Goal: Information Seeking & Learning: Learn about a topic

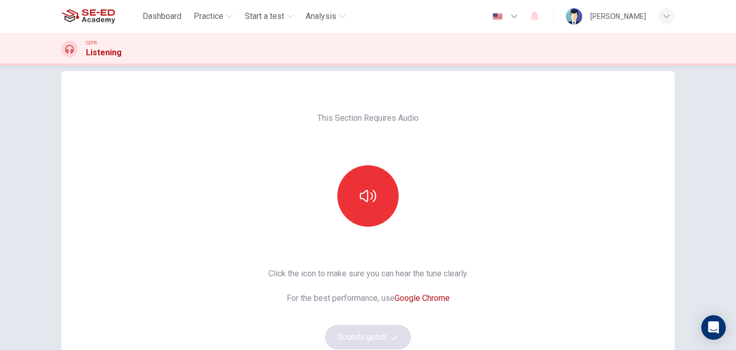
scroll to position [22, 0]
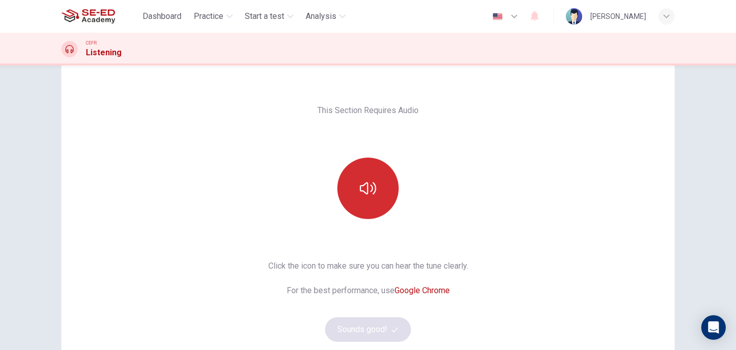
click at [360, 185] on icon "button" at bounding box center [368, 188] width 16 height 12
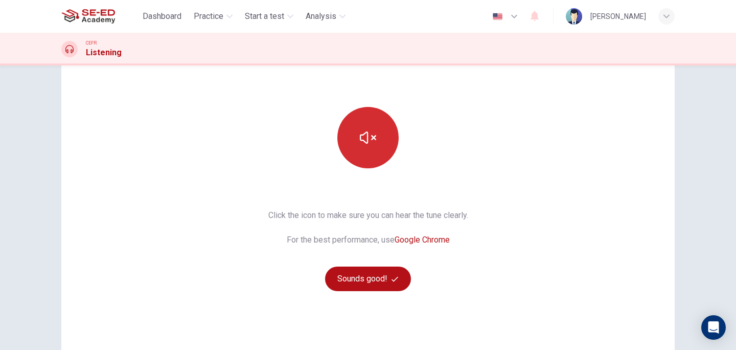
scroll to position [145, 0]
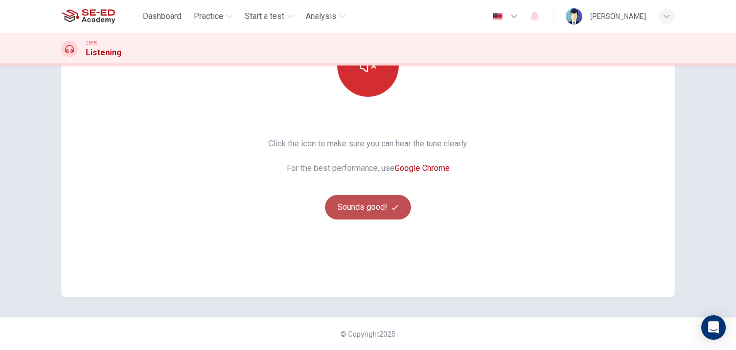
click at [381, 209] on button "Sounds good!" at bounding box center [368, 207] width 86 height 25
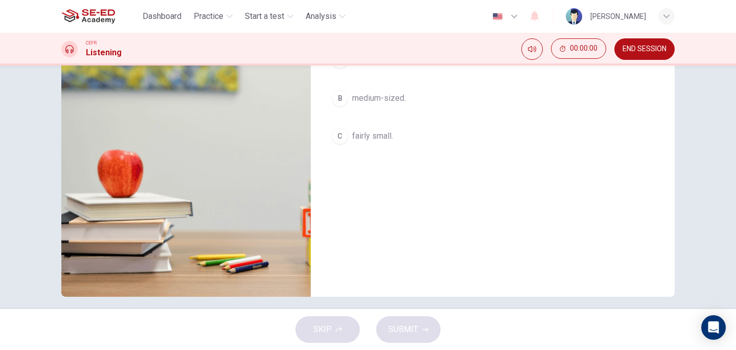
scroll to position [16, 0]
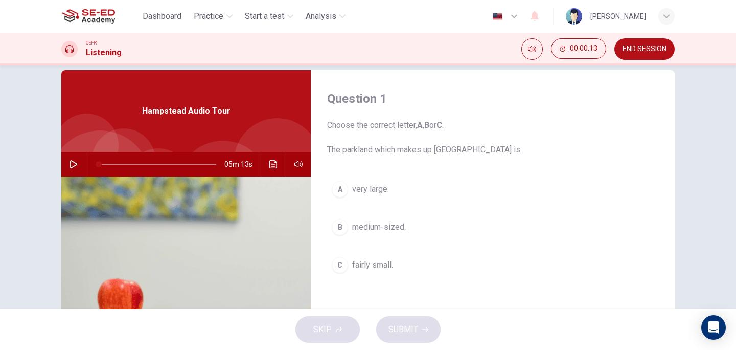
click at [72, 166] on icon "button" at bounding box center [74, 164] width 8 height 8
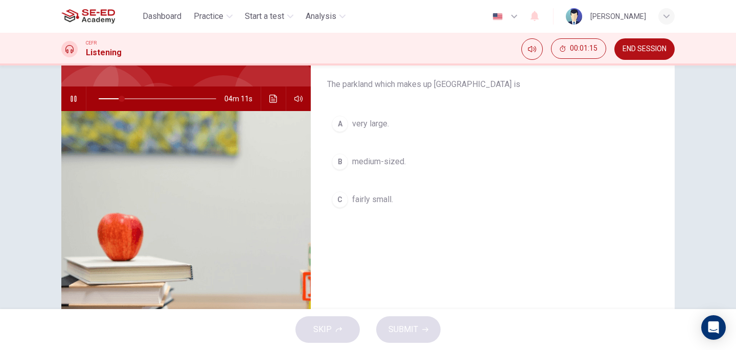
scroll to position [0, 0]
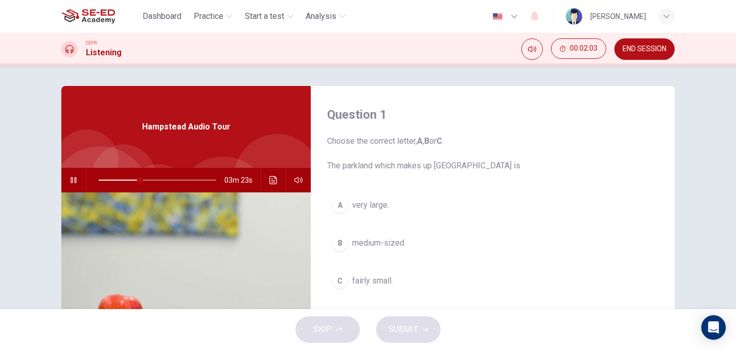
click at [343, 206] on div "A" at bounding box center [340, 205] width 16 height 16
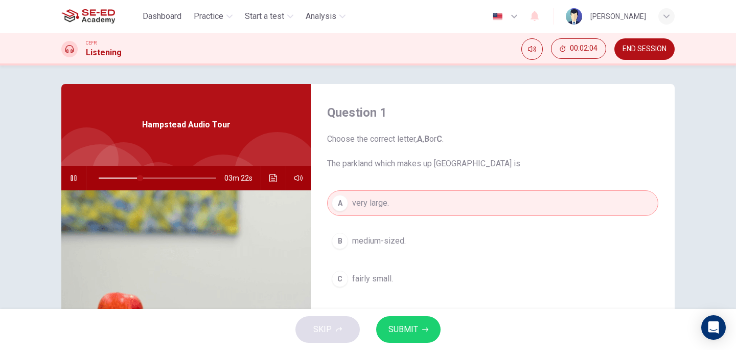
scroll to position [21, 0]
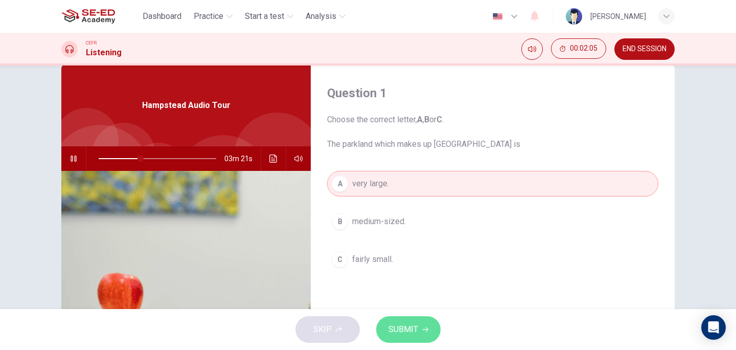
click at [426, 329] on icon "button" at bounding box center [425, 329] width 6 height 5
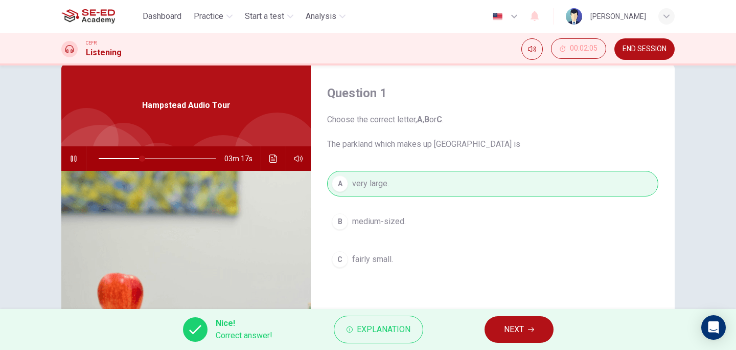
scroll to position [24, 0]
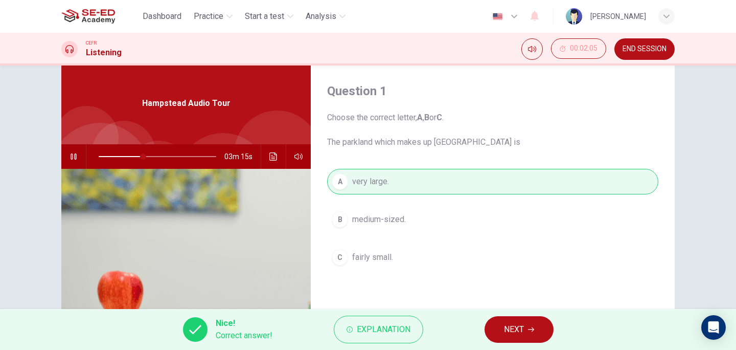
click at [516, 329] on span "NEXT" at bounding box center [514, 329] width 20 height 14
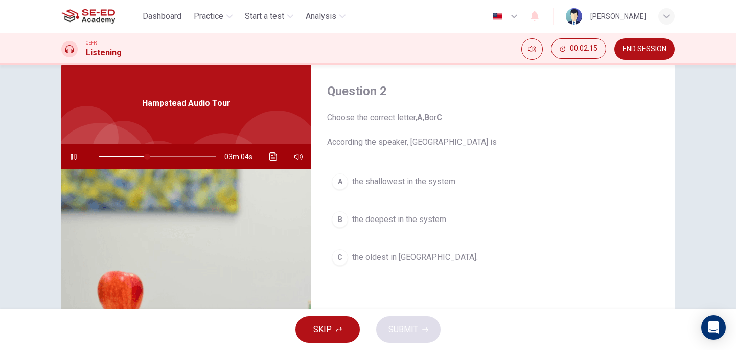
click at [336, 217] on div "B" at bounding box center [340, 219] width 16 height 16
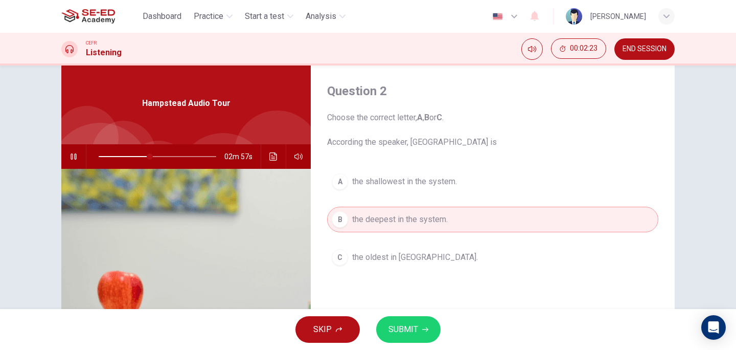
click at [420, 329] on button "SUBMIT" at bounding box center [408, 329] width 64 height 27
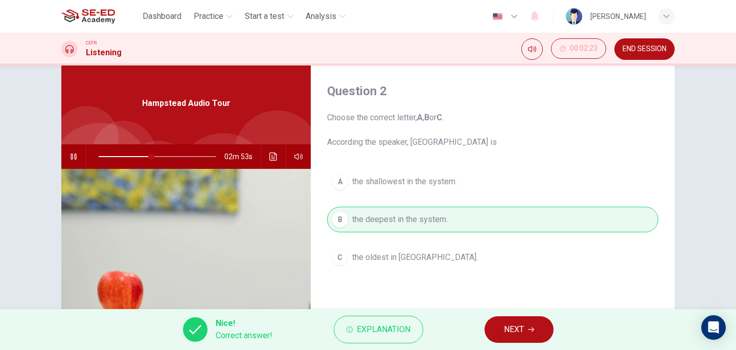
click at [529, 332] on button "NEXT" at bounding box center [519, 329] width 69 height 27
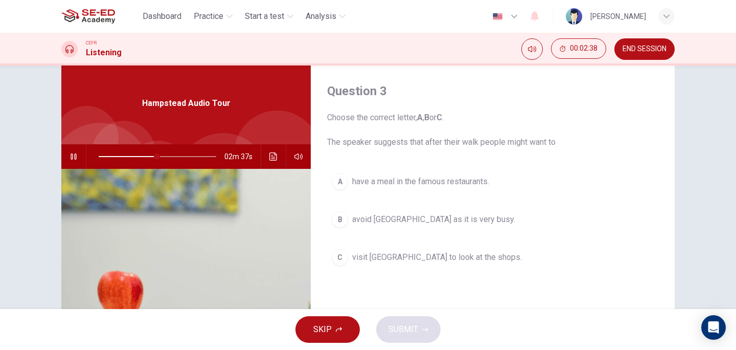
click at [332, 259] on div "C" at bounding box center [340, 257] width 16 height 16
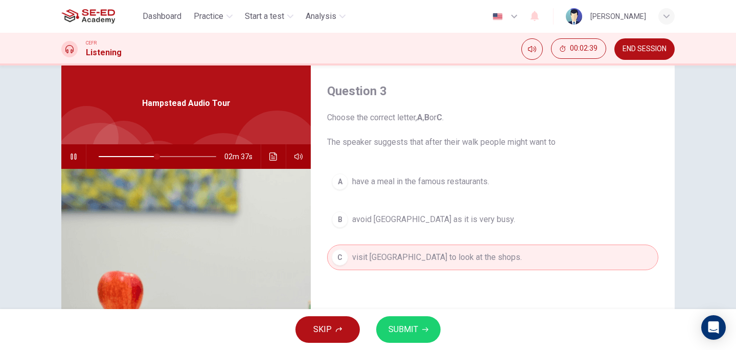
click at [404, 332] on span "SUBMIT" at bounding box center [404, 329] width 30 height 14
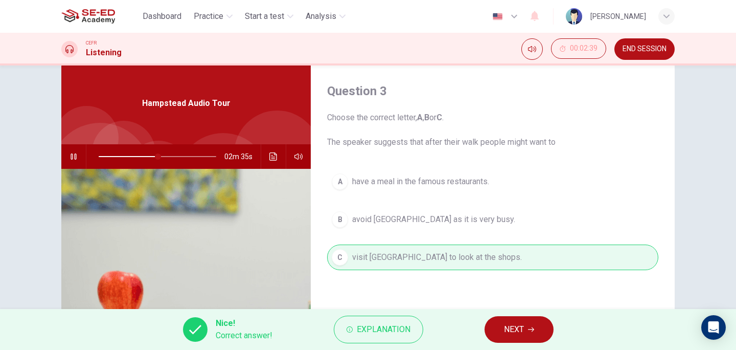
click at [525, 332] on button "NEXT" at bounding box center [519, 329] width 69 height 27
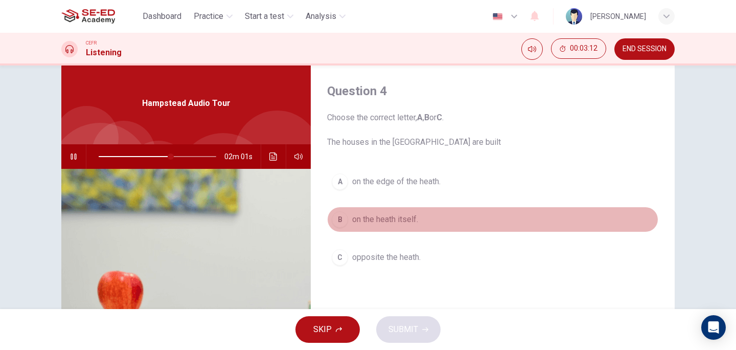
click at [378, 221] on span "on the heath itself." at bounding box center [385, 219] width 66 height 12
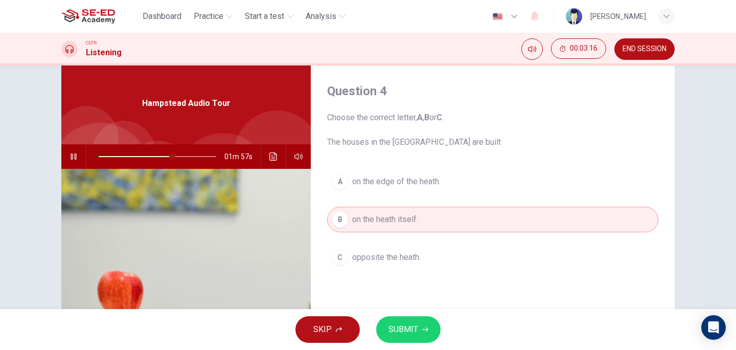
click at [425, 326] on icon "button" at bounding box center [425, 329] width 6 height 6
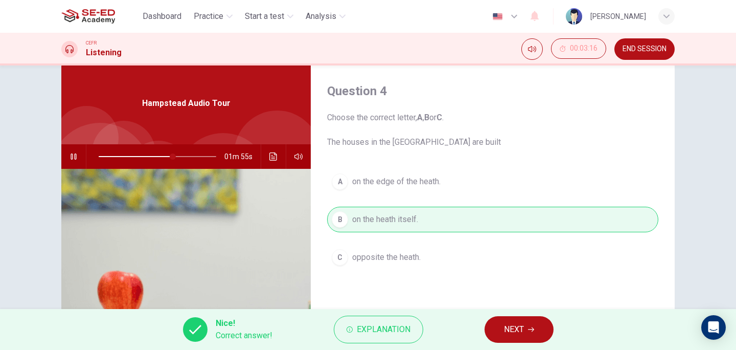
click at [533, 331] on icon "button" at bounding box center [531, 329] width 6 height 6
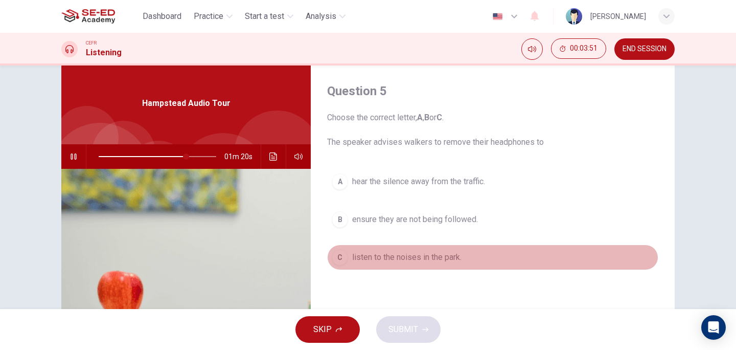
click at [342, 263] on div "C" at bounding box center [340, 257] width 16 height 16
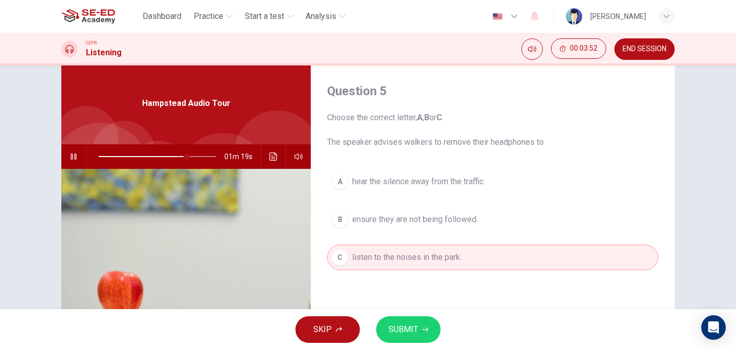
click at [409, 331] on span "SUBMIT" at bounding box center [404, 329] width 30 height 14
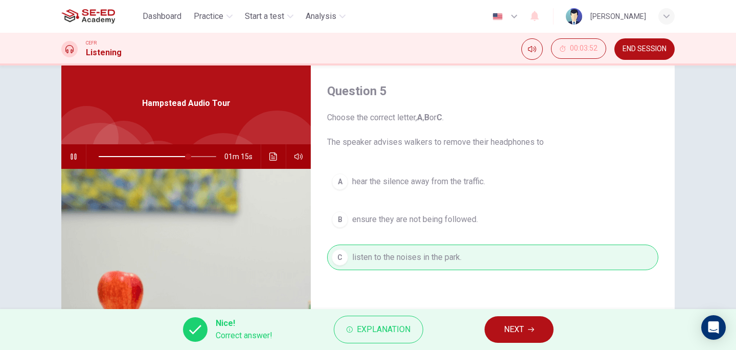
click at [534, 331] on icon "button" at bounding box center [531, 329] width 6 height 6
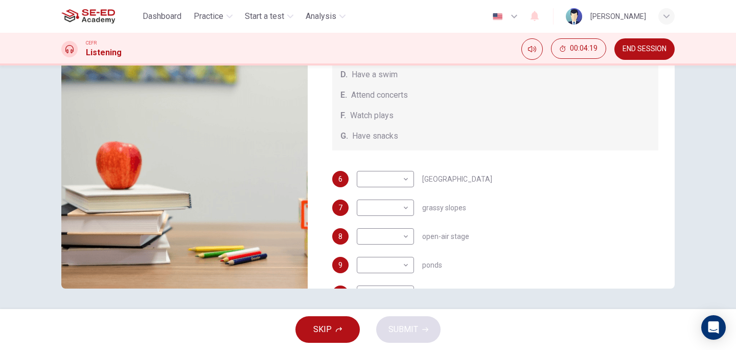
scroll to position [0, 0]
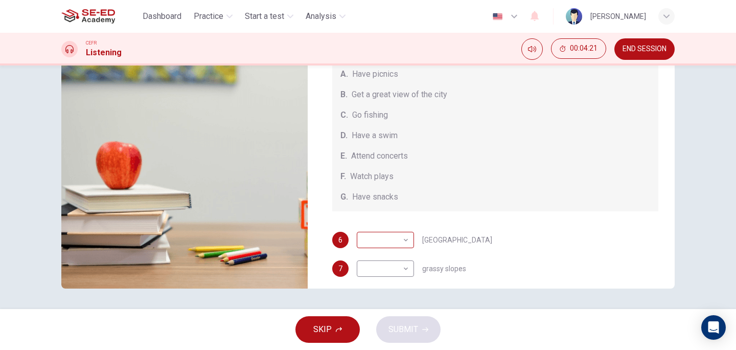
click at [402, 243] on body "This site uses cookies, as explained in our Privacy Policy . If you agree to th…" at bounding box center [368, 175] width 736 height 350
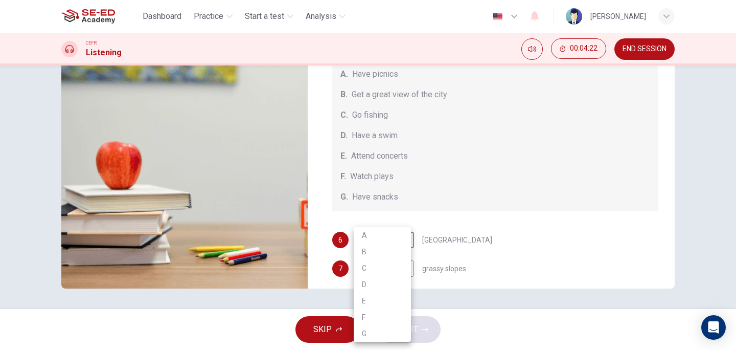
click at [545, 239] on div at bounding box center [368, 175] width 736 height 350
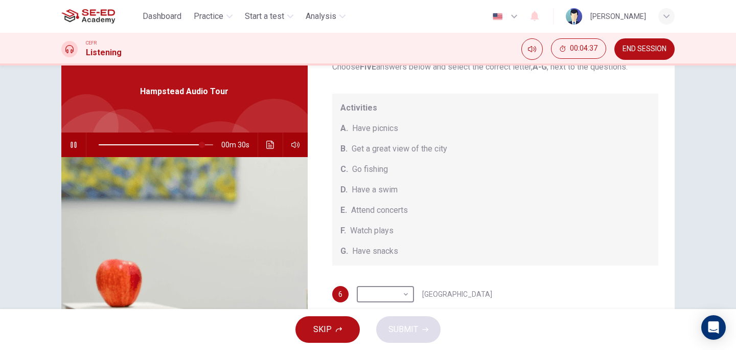
scroll to position [70, 0]
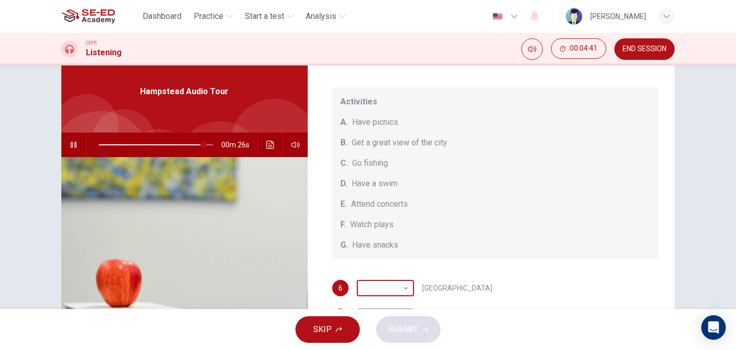
click at [402, 293] on body "This site uses cookies, as explained in our Privacy Policy . If you agree to th…" at bounding box center [368, 175] width 736 height 350
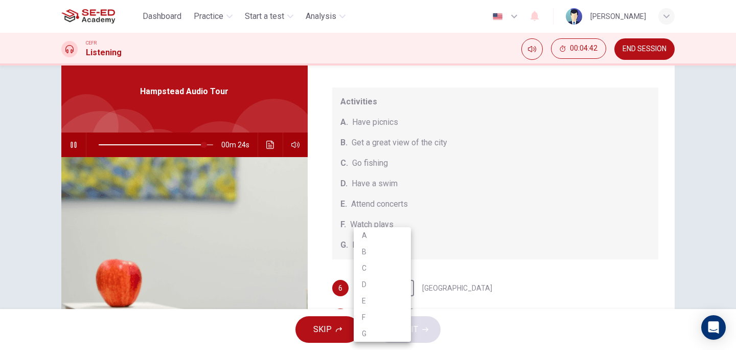
click at [549, 215] on div at bounding box center [368, 175] width 736 height 350
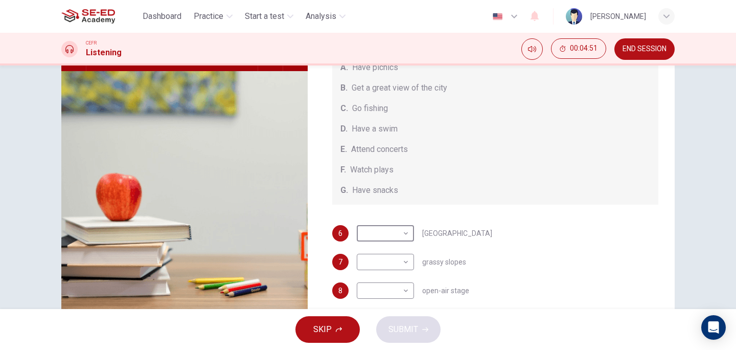
scroll to position [32, 0]
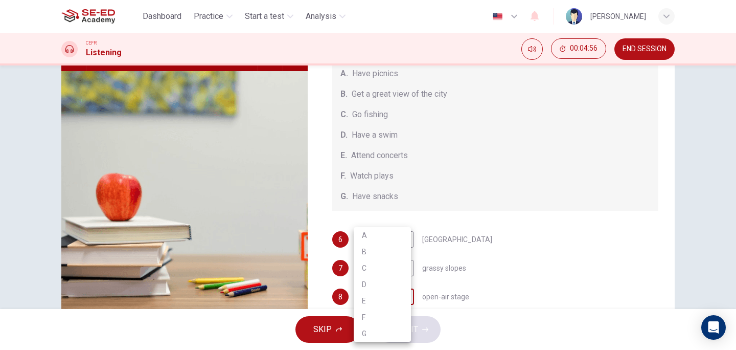
click at [403, 297] on body "This site uses cookies, as explained in our Privacy Policy . If you agree to th…" at bounding box center [368, 175] width 736 height 350
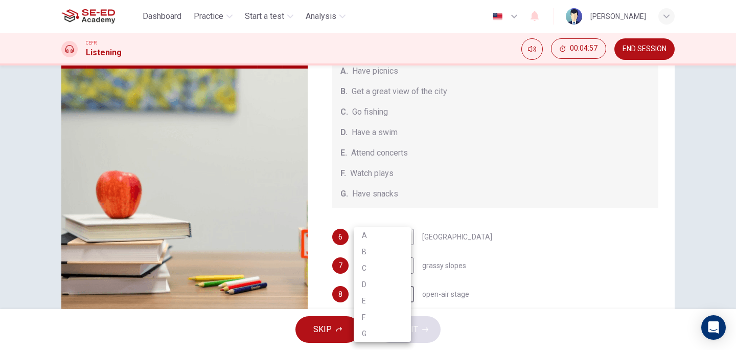
click at [386, 232] on li "A" at bounding box center [382, 235] width 57 height 16
type input "97"
type input "A"
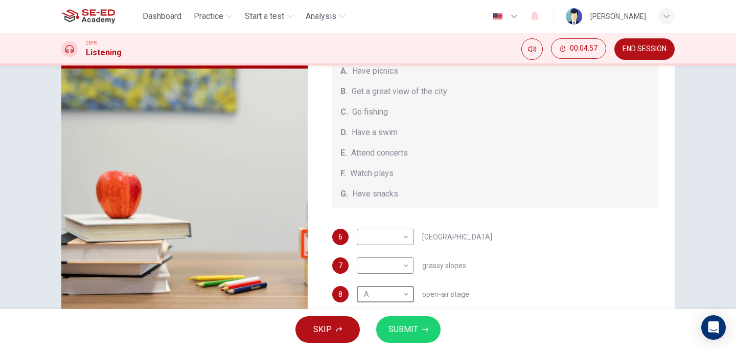
click at [533, 267] on div "7 ​ ​ grassy slopes" at bounding box center [495, 265] width 327 height 16
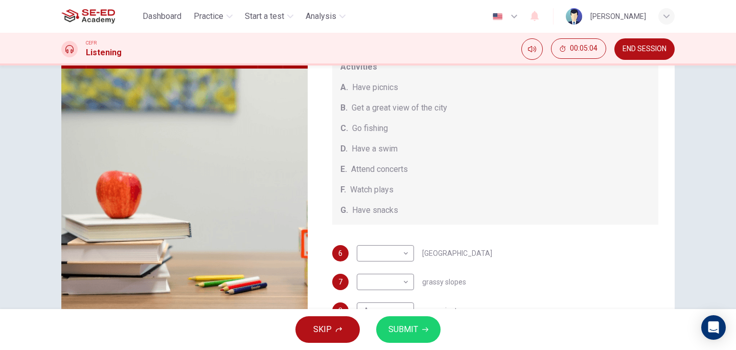
scroll to position [13, 0]
type input "0"
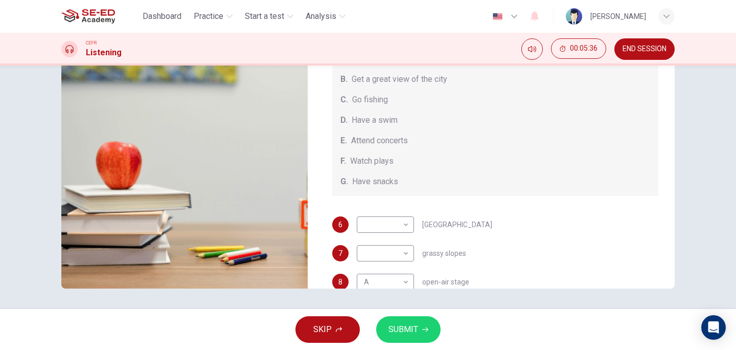
scroll to position [10, 0]
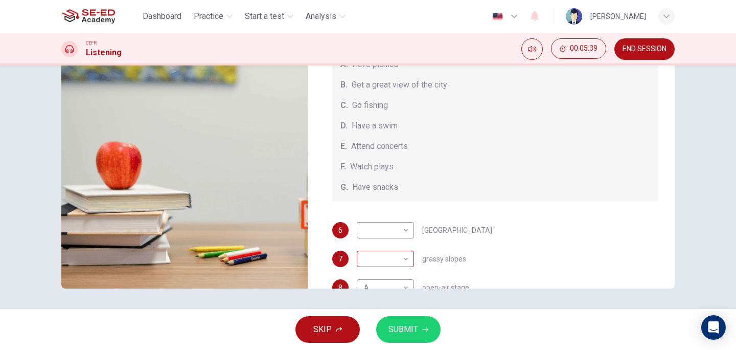
click at [401, 255] on body "This site uses cookies, as explained in our Privacy Policy . If you agree to th…" at bounding box center [368, 175] width 736 height 350
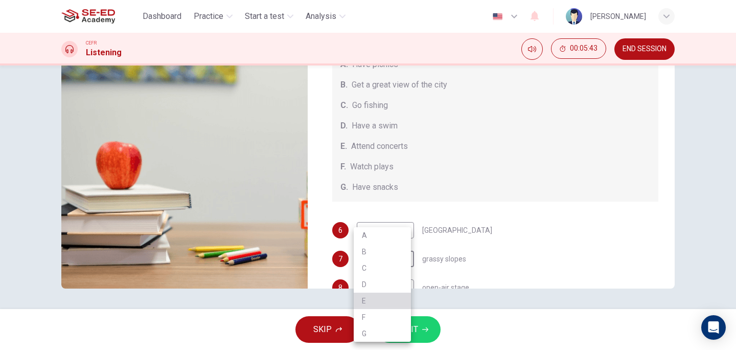
click at [386, 298] on li "E" at bounding box center [382, 300] width 57 height 16
type input "E"
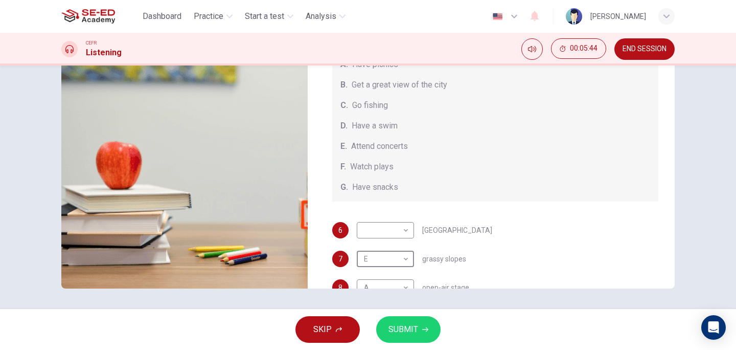
click at [502, 258] on div "7 E E ​ grassy slopes" at bounding box center [495, 259] width 327 height 16
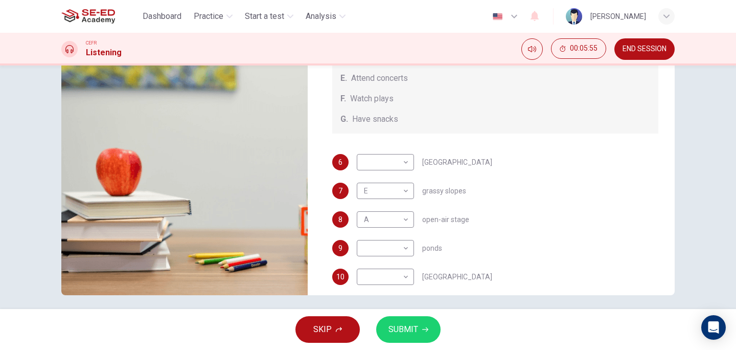
scroll to position [90, 0]
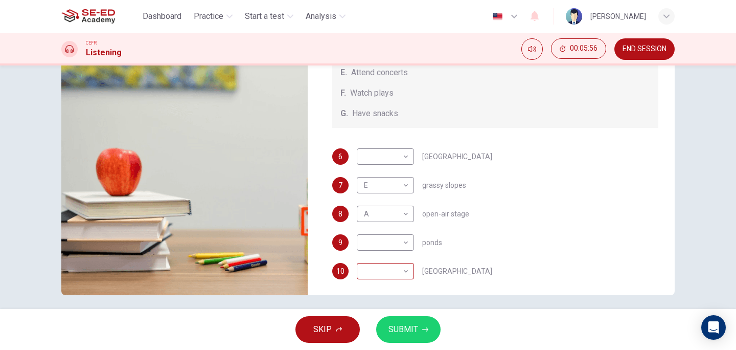
click at [401, 273] on body "This site uses cookies, as explained in our Privacy Policy . If you agree to th…" at bounding box center [368, 175] width 736 height 350
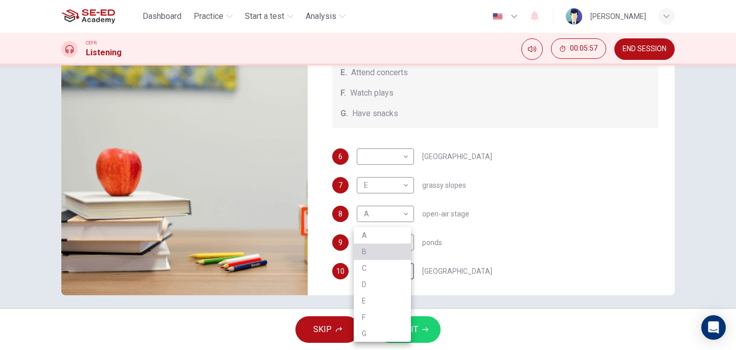
click at [378, 253] on li "B" at bounding box center [382, 251] width 57 height 16
type input "B"
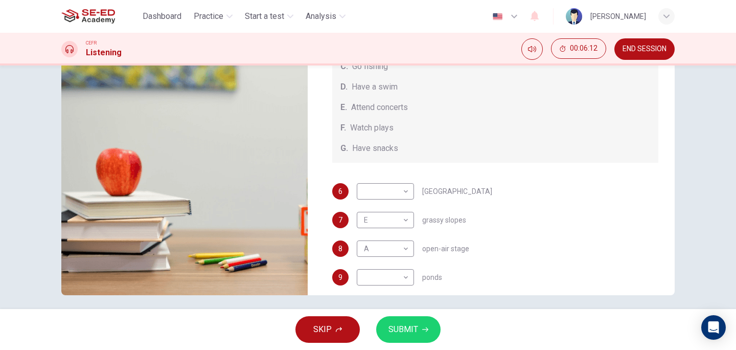
scroll to position [95, 0]
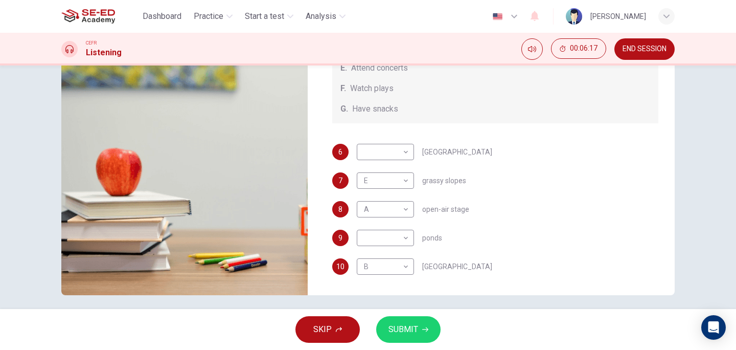
drag, startPoint x: 438, startPoint y: 241, endPoint x: 422, endPoint y: 241, distance: 16.4
click at [422, 241] on span "ponds" at bounding box center [432, 237] width 20 height 7
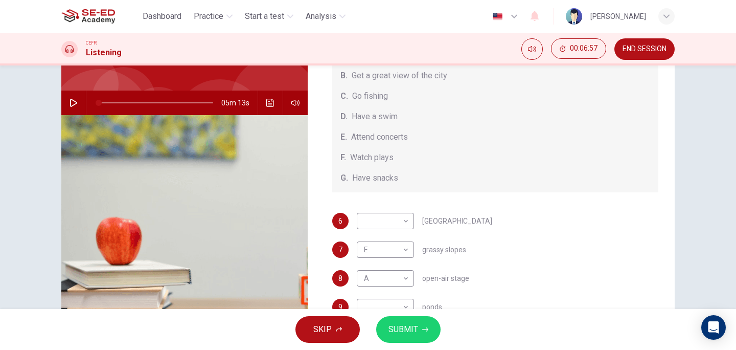
scroll to position [153, 0]
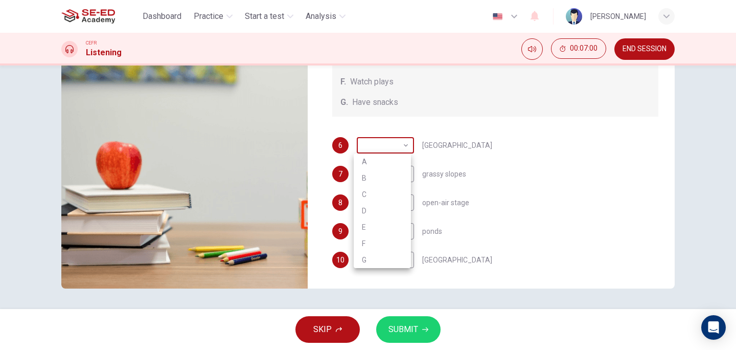
click at [400, 144] on body "This site uses cookies, as explained in our Privacy Policy . If you agree to th…" at bounding box center [368, 175] width 736 height 350
click at [576, 197] on div at bounding box center [368, 175] width 736 height 350
click at [397, 148] on body "This site uses cookies, as explained in our Privacy Policy . If you agree to th…" at bounding box center [368, 175] width 736 height 350
click at [382, 175] on li "B" at bounding box center [382, 178] width 57 height 16
type input "B"
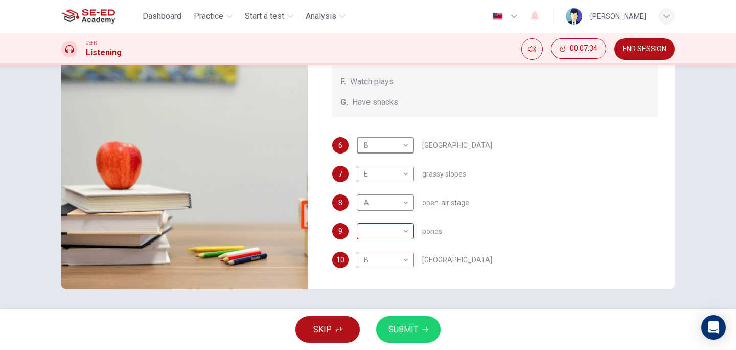
click at [395, 234] on body "This site uses cookies, as explained in our Privacy Policy . If you agree to th…" at bounding box center [368, 175] width 736 height 350
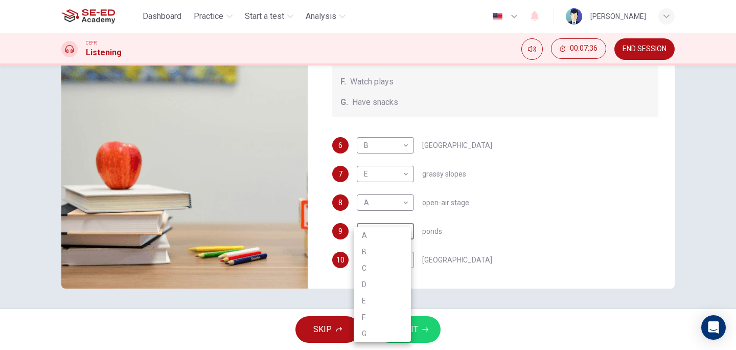
click at [536, 221] on div at bounding box center [368, 175] width 736 height 350
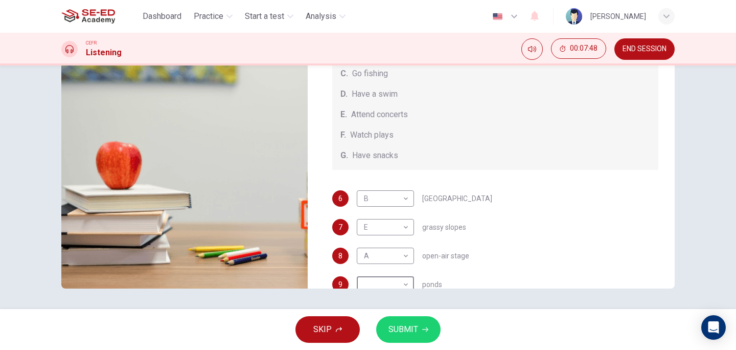
scroll to position [95, 0]
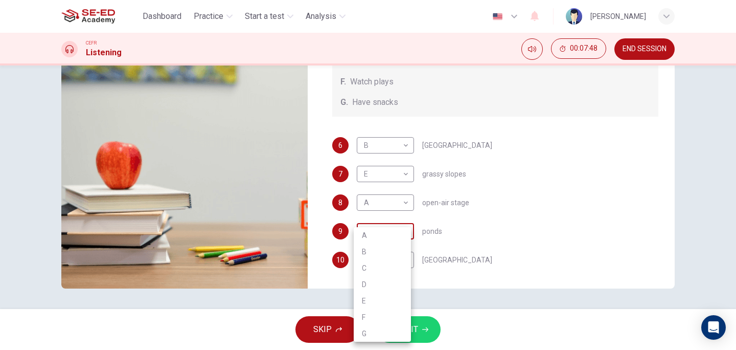
click at [400, 232] on body "This site uses cookies, as explained in our Privacy Policy . If you agree to th…" at bounding box center [368, 175] width 736 height 350
click at [379, 299] on li "E" at bounding box center [382, 300] width 57 height 16
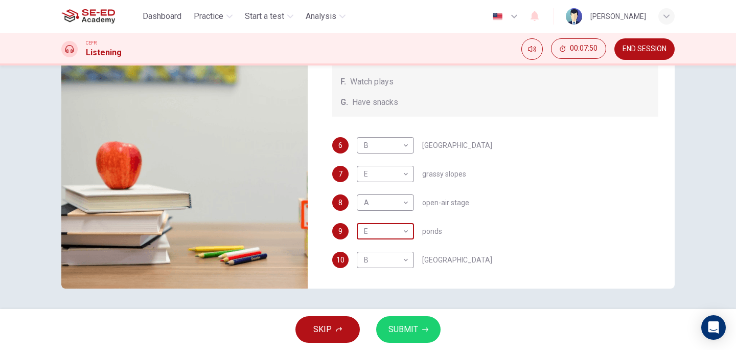
click at [403, 232] on body "This site uses cookies, as explained in our Privacy Policy . If you agree to th…" at bounding box center [368, 175] width 736 height 350
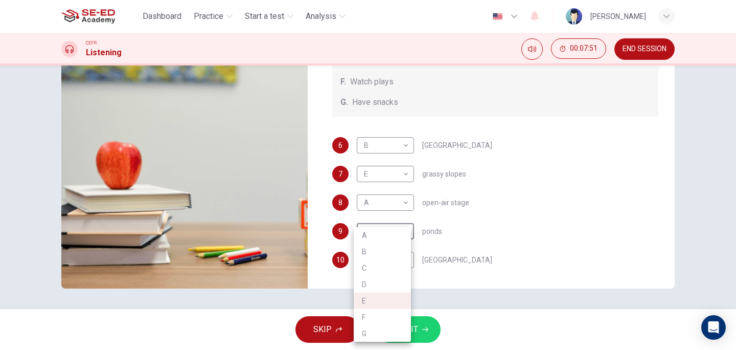
click at [387, 319] on li "F" at bounding box center [382, 317] width 57 height 16
type input "F"
click at [536, 223] on div "9 F F ​ ponds" at bounding box center [495, 231] width 327 height 16
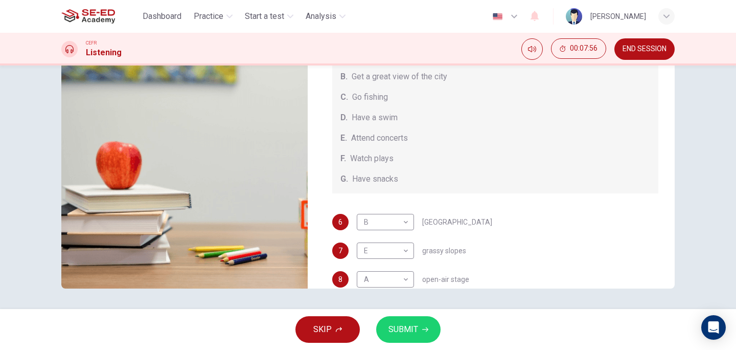
scroll to position [0, 0]
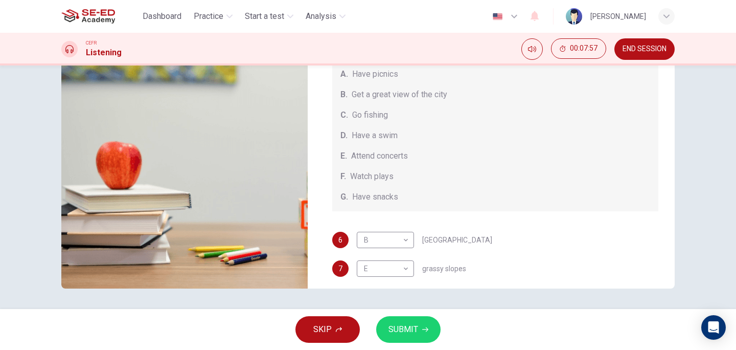
click at [421, 329] on button "SUBMIT" at bounding box center [408, 329] width 64 height 27
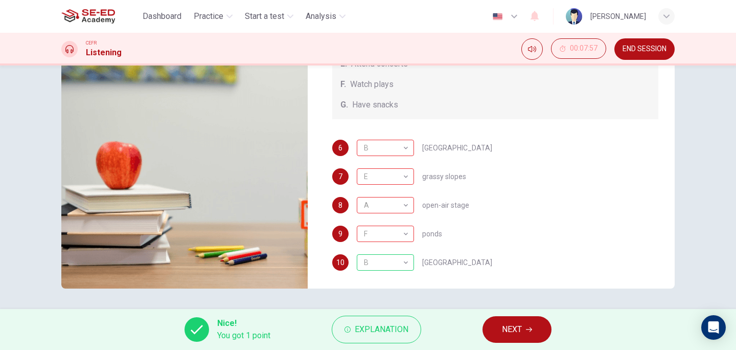
scroll to position [95, 0]
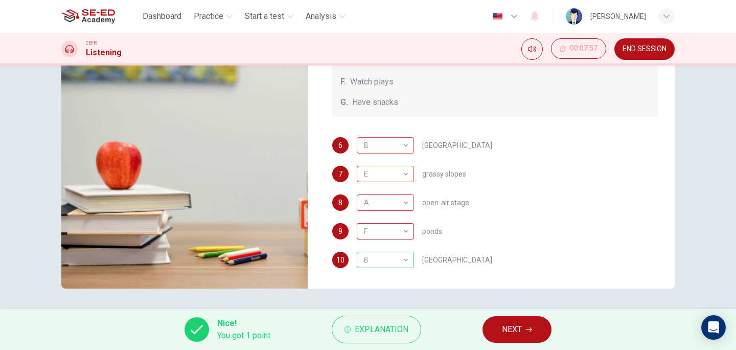
click at [401, 234] on div "F" at bounding box center [384, 231] width 54 height 29
click at [530, 329] on icon "button" at bounding box center [529, 329] width 6 height 6
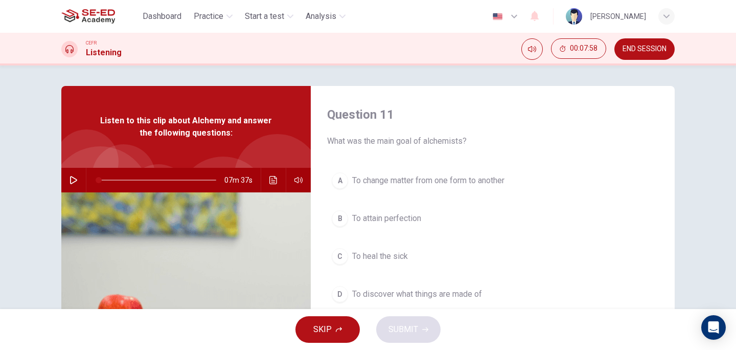
scroll to position [153, 0]
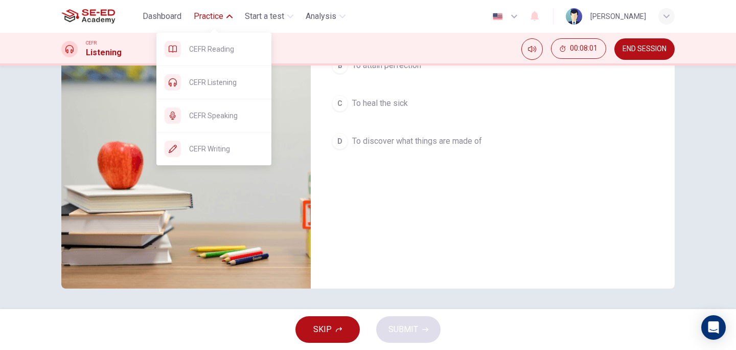
click at [210, 18] on span "Practice" at bounding box center [209, 16] width 30 height 12
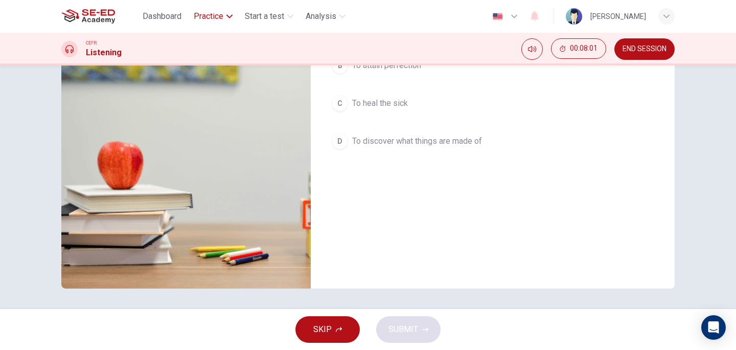
click at [210, 18] on span "Practice" at bounding box center [209, 16] width 30 height 12
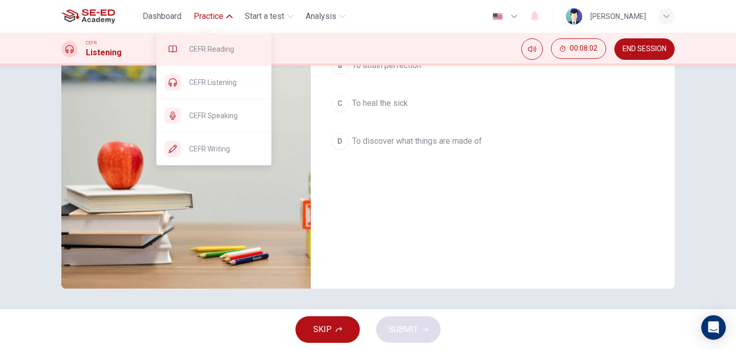
click at [217, 48] on span "CEFR Reading" at bounding box center [226, 49] width 74 height 12
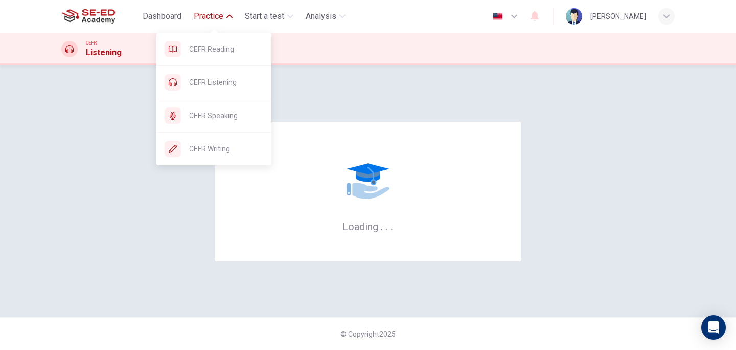
scroll to position [0, 0]
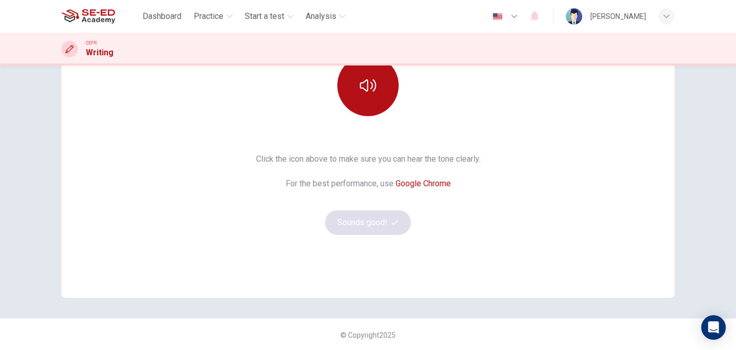
scroll to position [145, 0]
click at [369, 105] on button "button" at bounding box center [367, 84] width 61 height 61
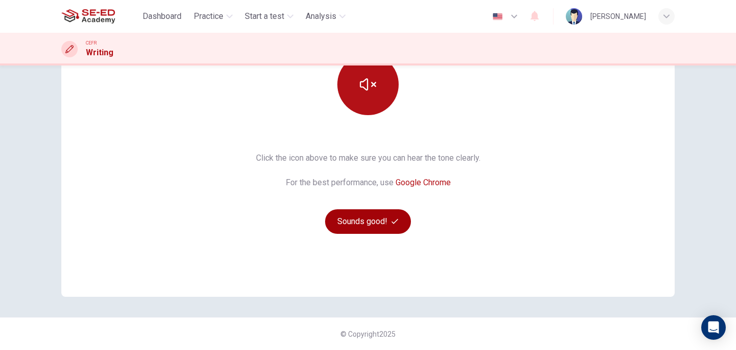
click at [374, 221] on button "Sounds good!" at bounding box center [368, 221] width 86 height 25
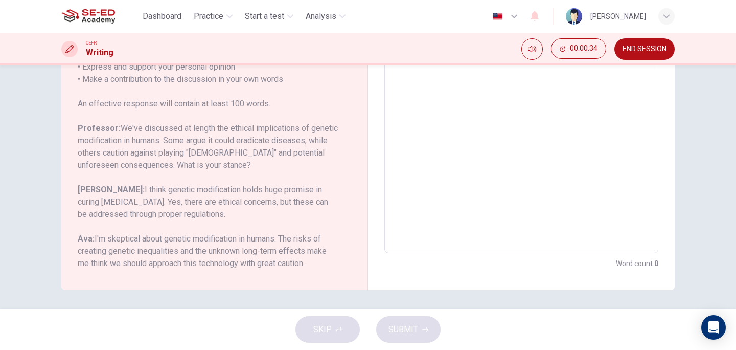
scroll to position [212, 0]
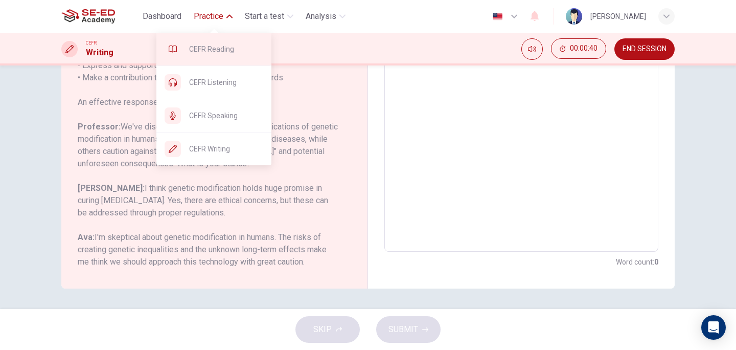
click at [230, 55] on div "CEFR Reading" at bounding box center [213, 49] width 115 height 33
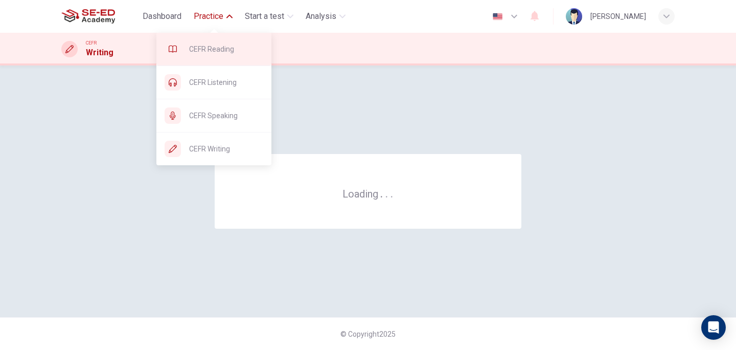
scroll to position [0, 0]
